Goal: Find specific page/section: Find specific page/section

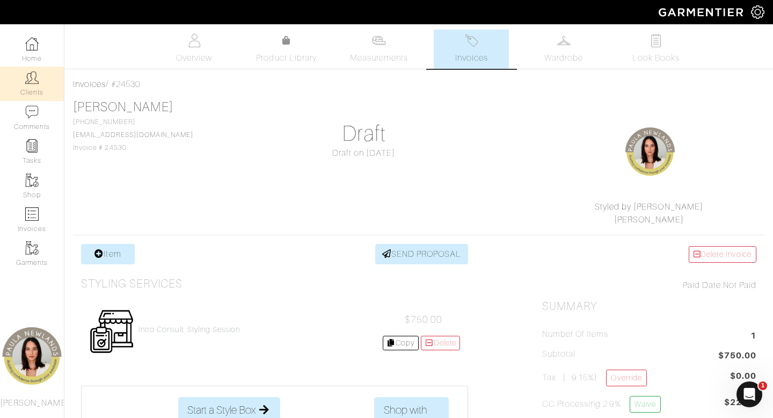
click at [35, 82] on img at bounding box center [31, 77] width 13 height 13
click at [0, 67] on link "Clients" at bounding box center [32, 84] width 64 height 34
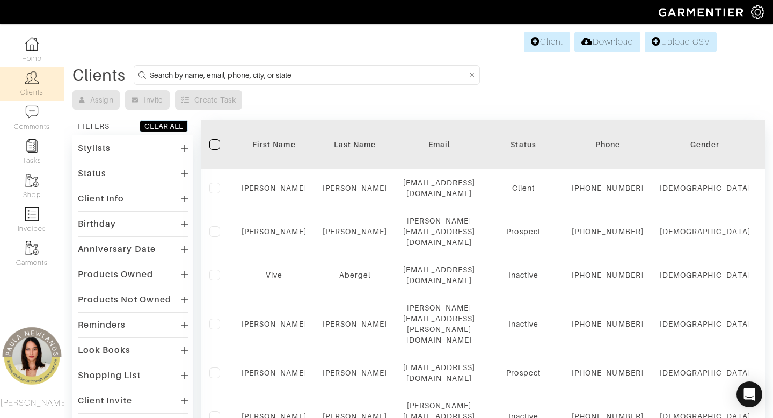
click at [200, 72] on input at bounding box center [308, 74] width 317 height 13
type input "melinda"
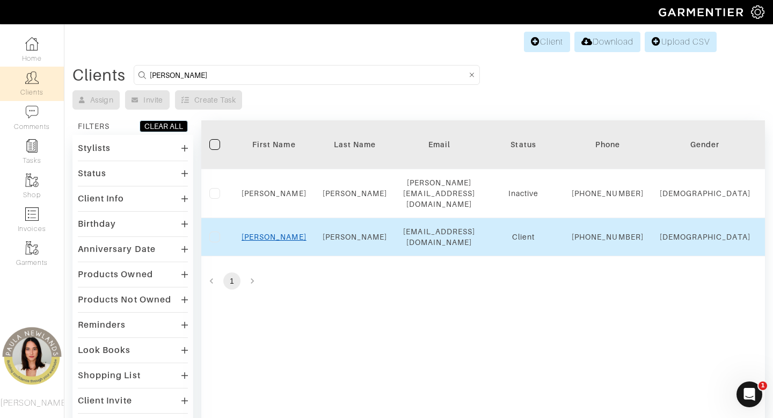
click at [277, 241] on link "Melinda" at bounding box center [274, 237] width 65 height 9
